Goal: Information Seeking & Learning: Learn about a topic

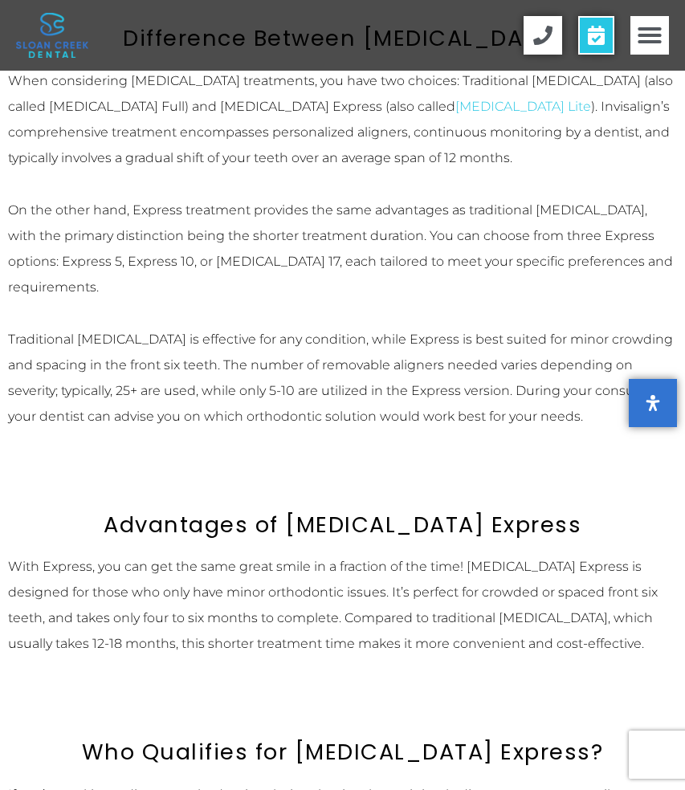
scroll to position [983, 0]
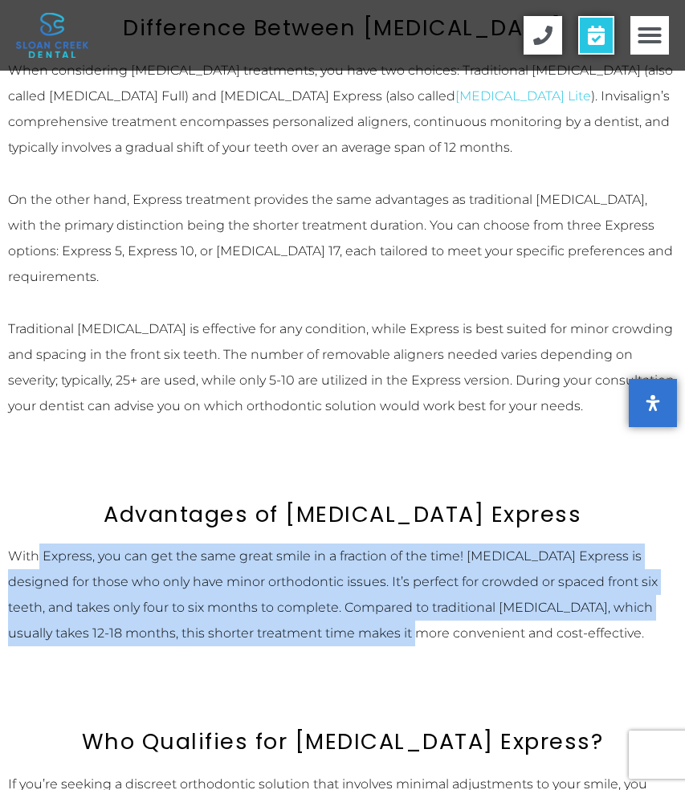
drag, startPoint x: 38, startPoint y: 474, endPoint x: 305, endPoint y: 549, distance: 277.9
click at [305, 549] on p "With Express, you can get the same great smile in a fraction of the time! [MEDI…" at bounding box center [342, 595] width 669 height 103
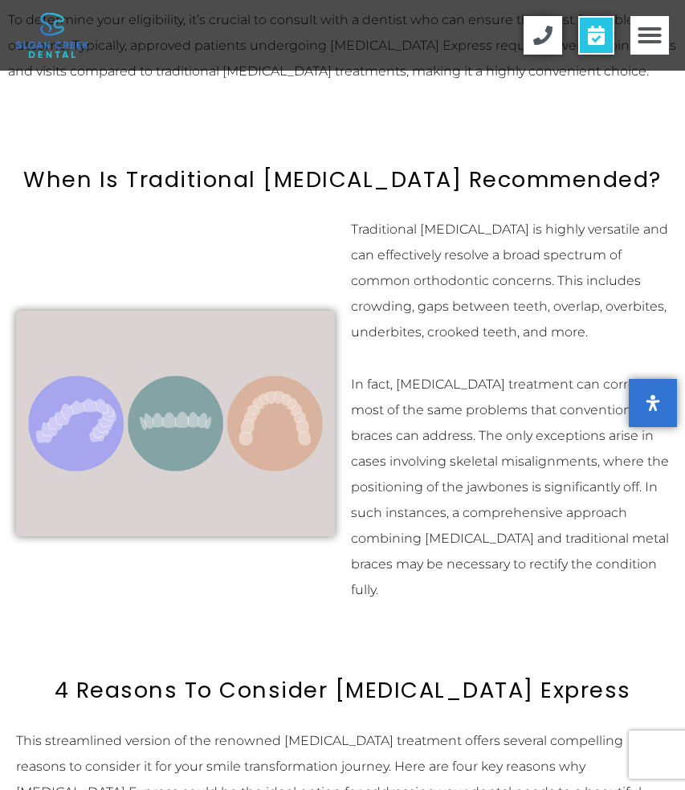
scroll to position [1888, 0]
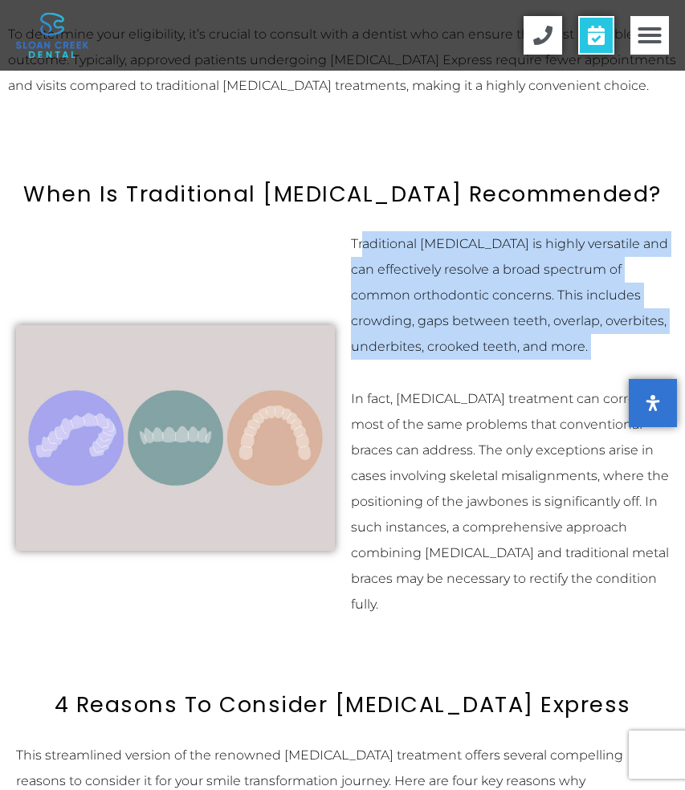
drag, startPoint x: 362, startPoint y: 159, endPoint x: 585, endPoint y: 292, distance: 260.0
click at [585, 292] on div "Traditional [MEDICAL_DATA] is highly versatile and can effectively resolve a br…" at bounding box center [510, 424] width 319 height 386
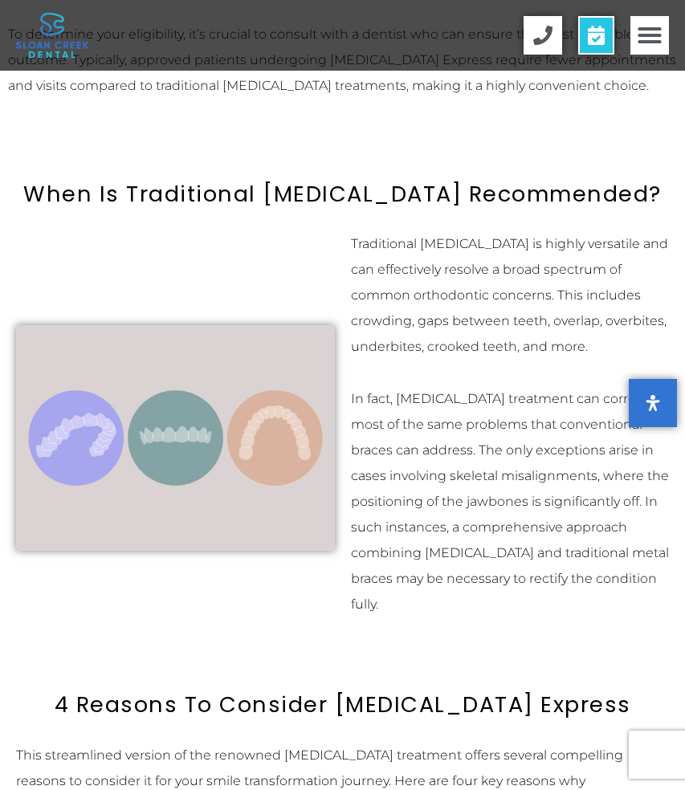
click at [585, 292] on div "Traditional [MEDICAL_DATA] is highly versatile and can effectively resolve a br…" at bounding box center [510, 424] width 319 height 386
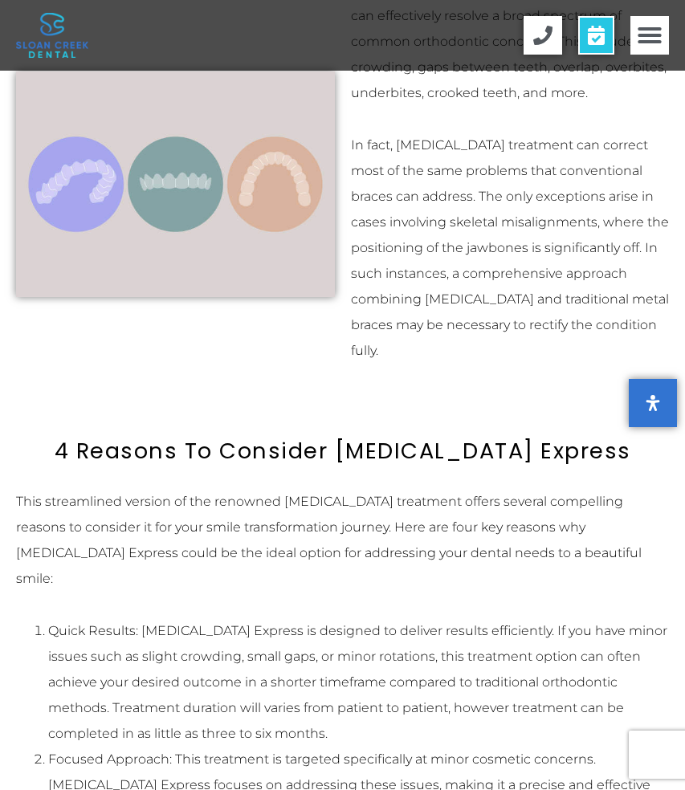
scroll to position [2150, 0]
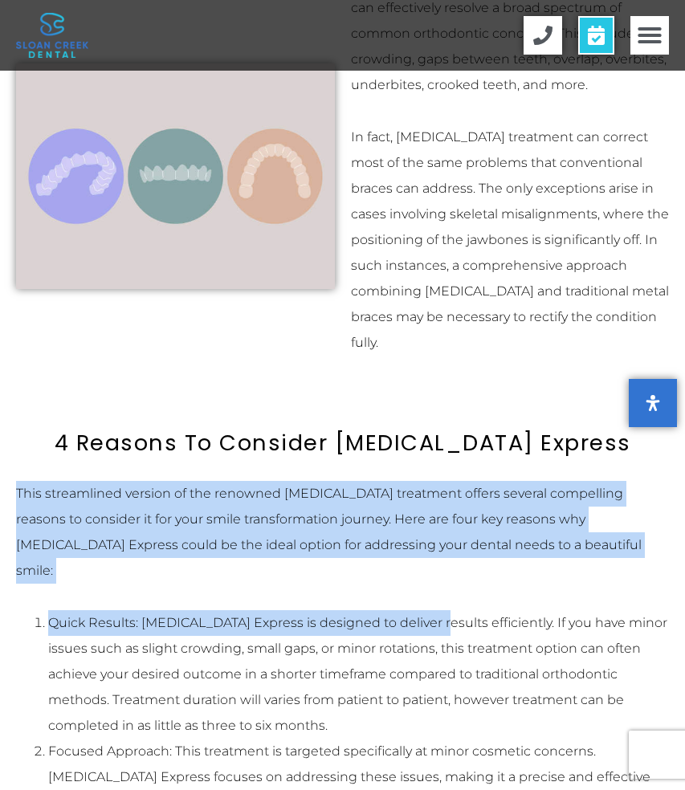
drag, startPoint x: 15, startPoint y: 400, endPoint x: 426, endPoint y: 513, distance: 426.5
click at [426, 513] on div "This streamlined version of the renowned [MEDICAL_DATA] treatment offers severa…" at bounding box center [342, 777] width 669 height 608
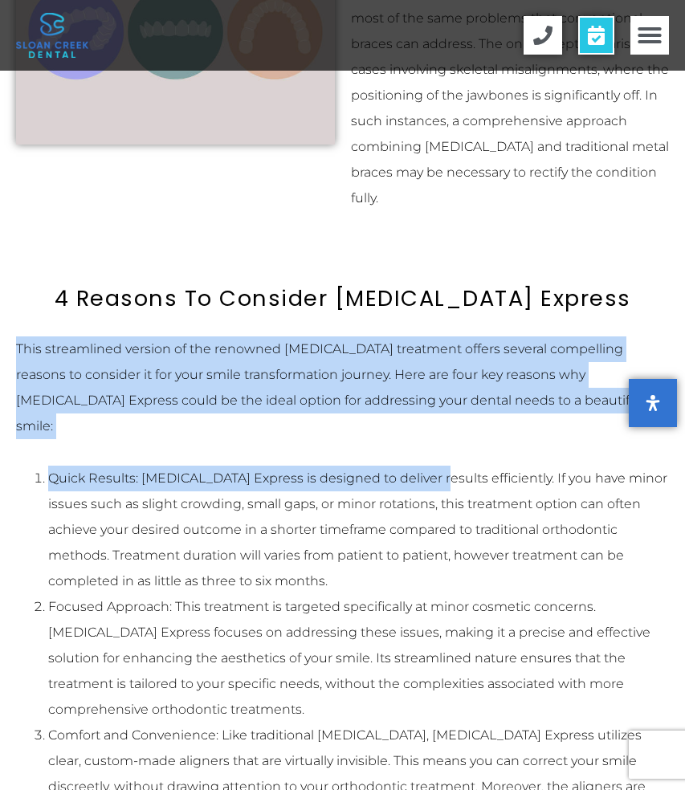
scroll to position [2298, 0]
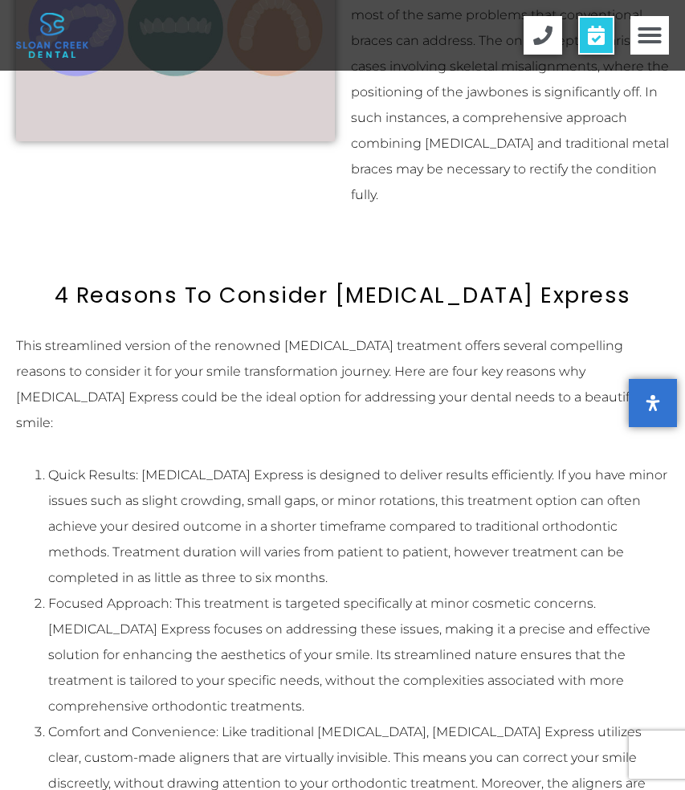
click at [426, 591] on li "Focused Approach: This treatment is targeted specifically at minor cosmetic con…" at bounding box center [358, 655] width 621 height 128
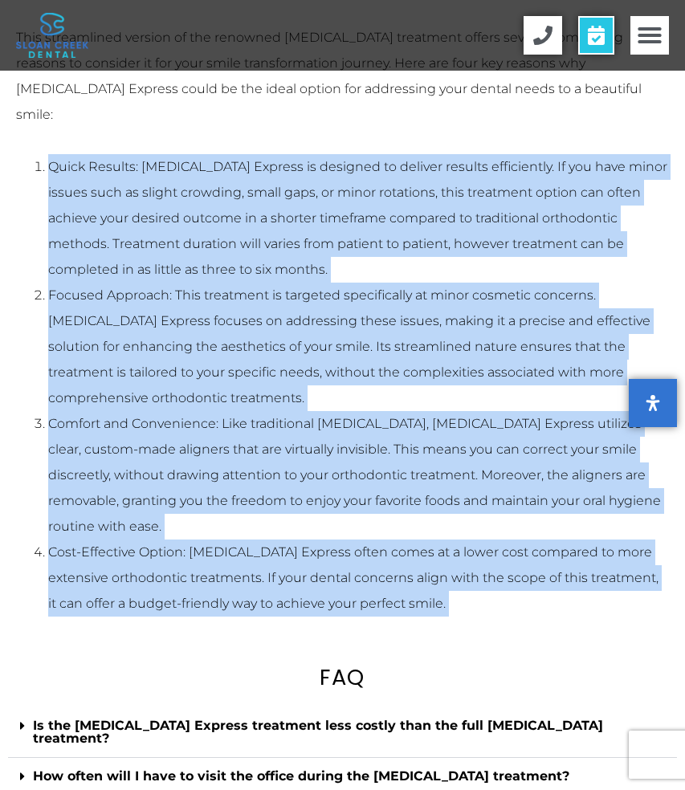
scroll to position [2608, 0]
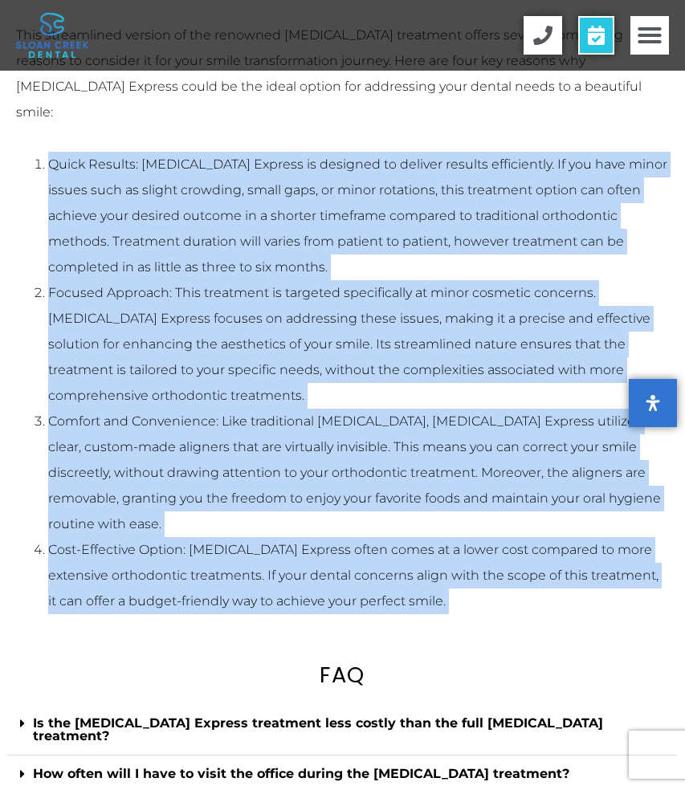
drag, startPoint x: 35, startPoint y: 361, endPoint x: 403, endPoint y: 508, distance: 396.5
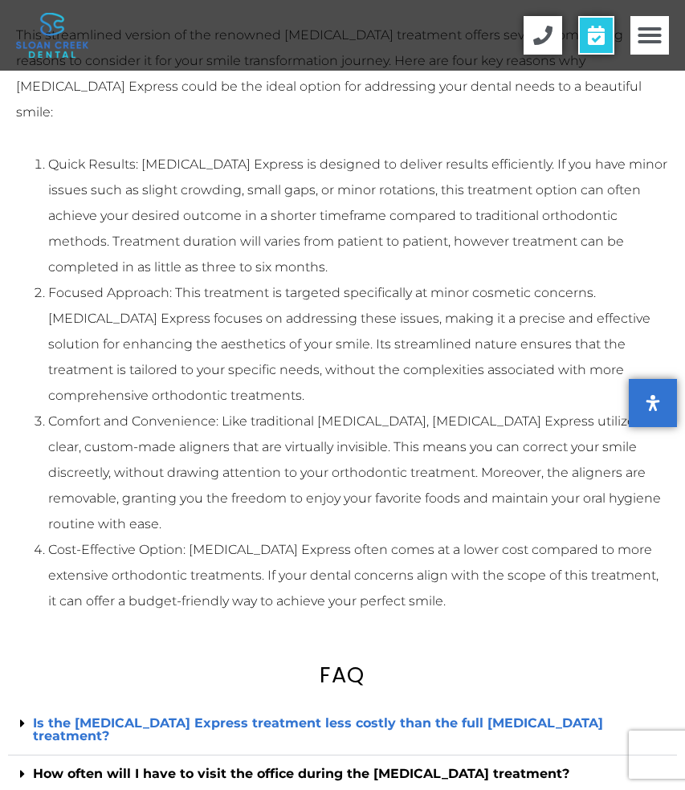
click at [410, 716] on link "Is the [MEDICAL_DATA] Express treatment less costly than the full [MEDICAL_DATA…" at bounding box center [318, 730] width 570 height 28
click at [278, 716] on link "Is the [MEDICAL_DATA] Express treatment less costly than the full [MEDICAL_DATA…" at bounding box center [318, 730] width 570 height 28
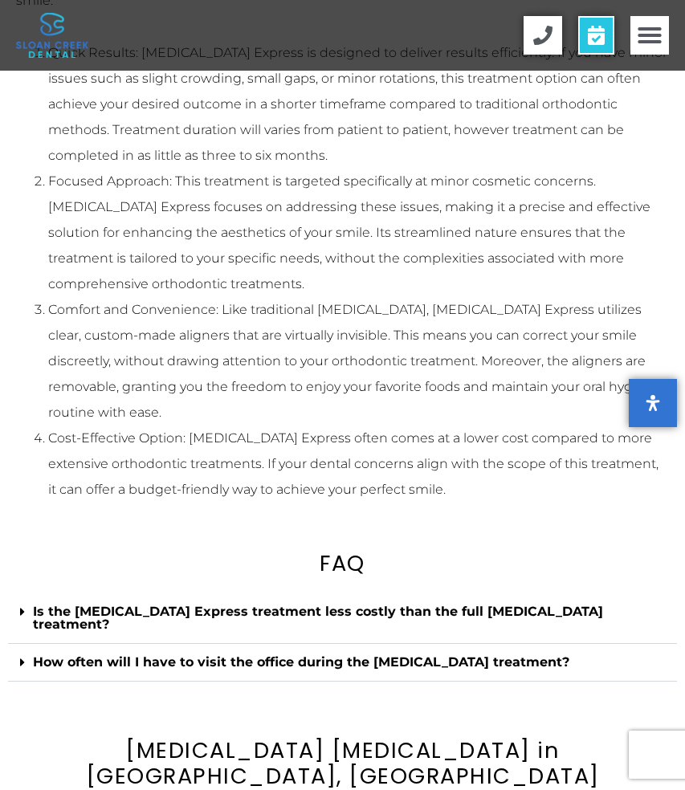
scroll to position [2755, 0]
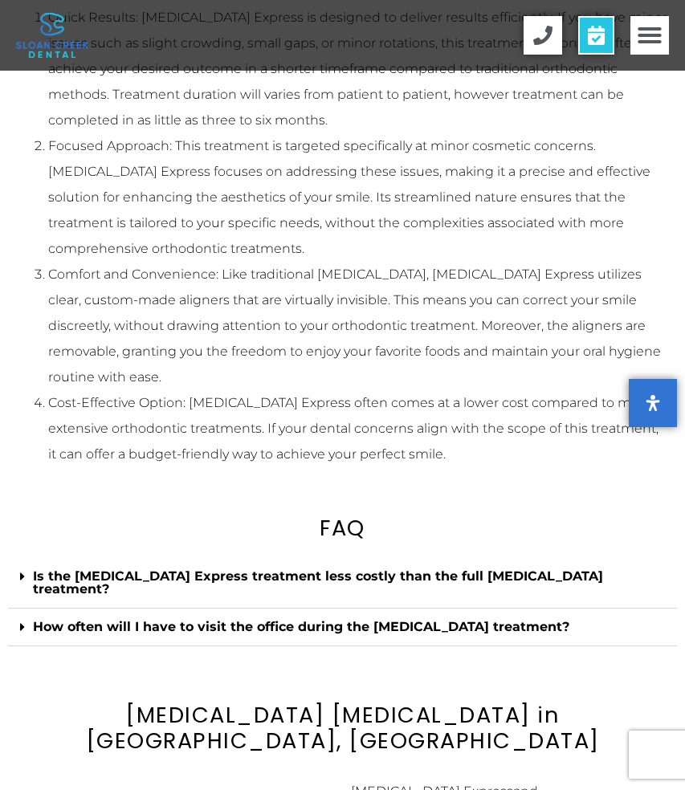
click at [28, 570] on span at bounding box center [26, 577] width 13 height 14
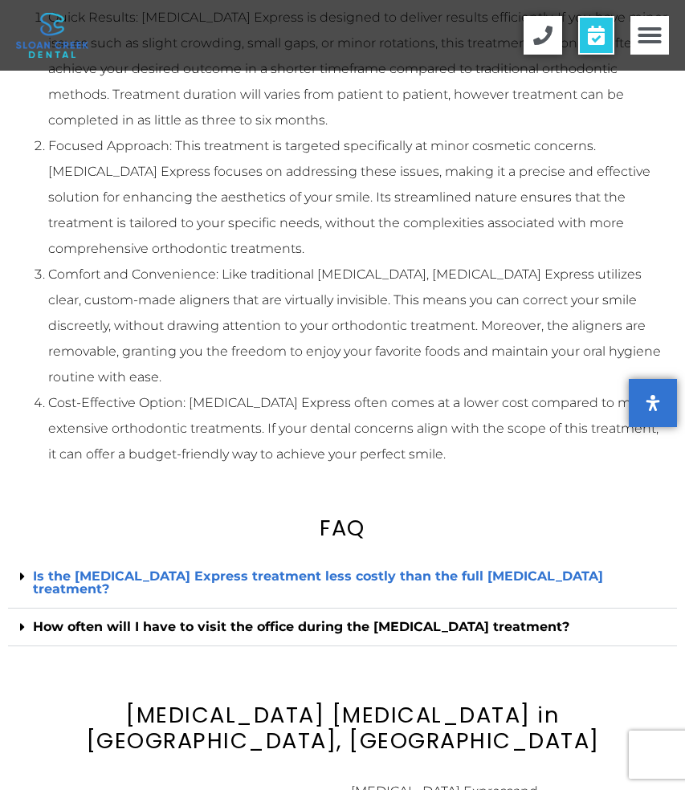
click at [58, 569] on link "Is the [MEDICAL_DATA] Express treatment less costly than the full [MEDICAL_DATA…" at bounding box center [318, 583] width 570 height 28
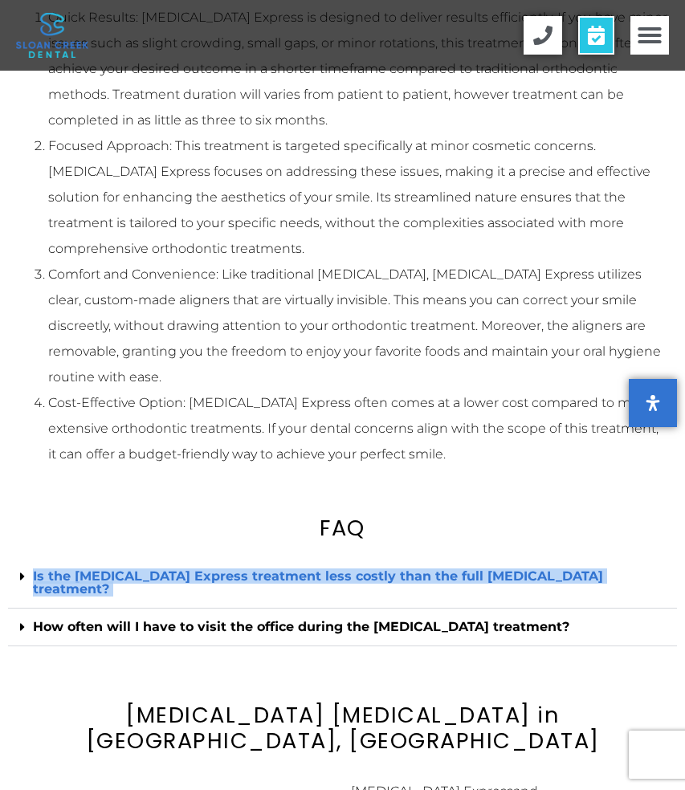
click at [58, 569] on link "Is the [MEDICAL_DATA] Express treatment less costly than the full [MEDICAL_DATA…" at bounding box center [318, 583] width 570 height 28
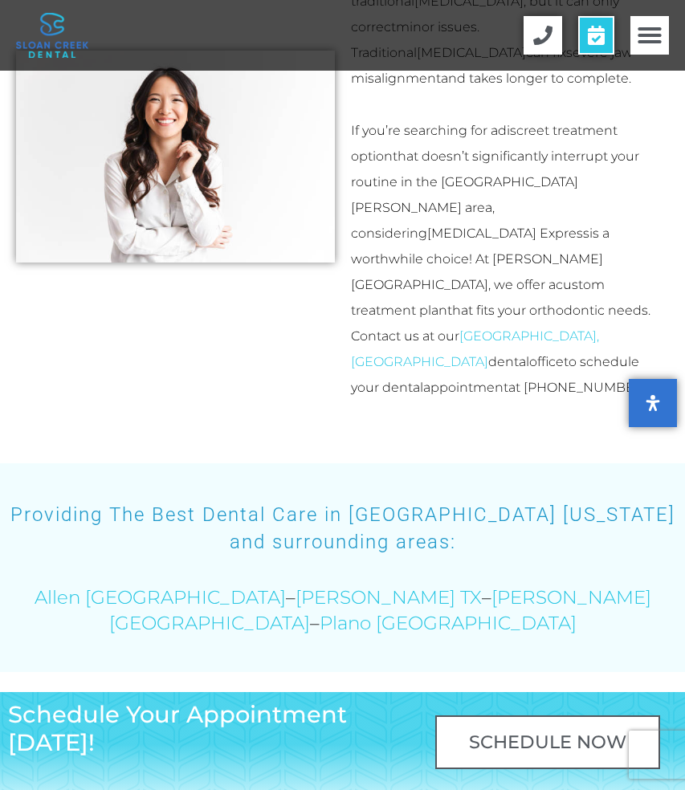
scroll to position [3653, 0]
